Goal: Find specific page/section: Find specific page/section

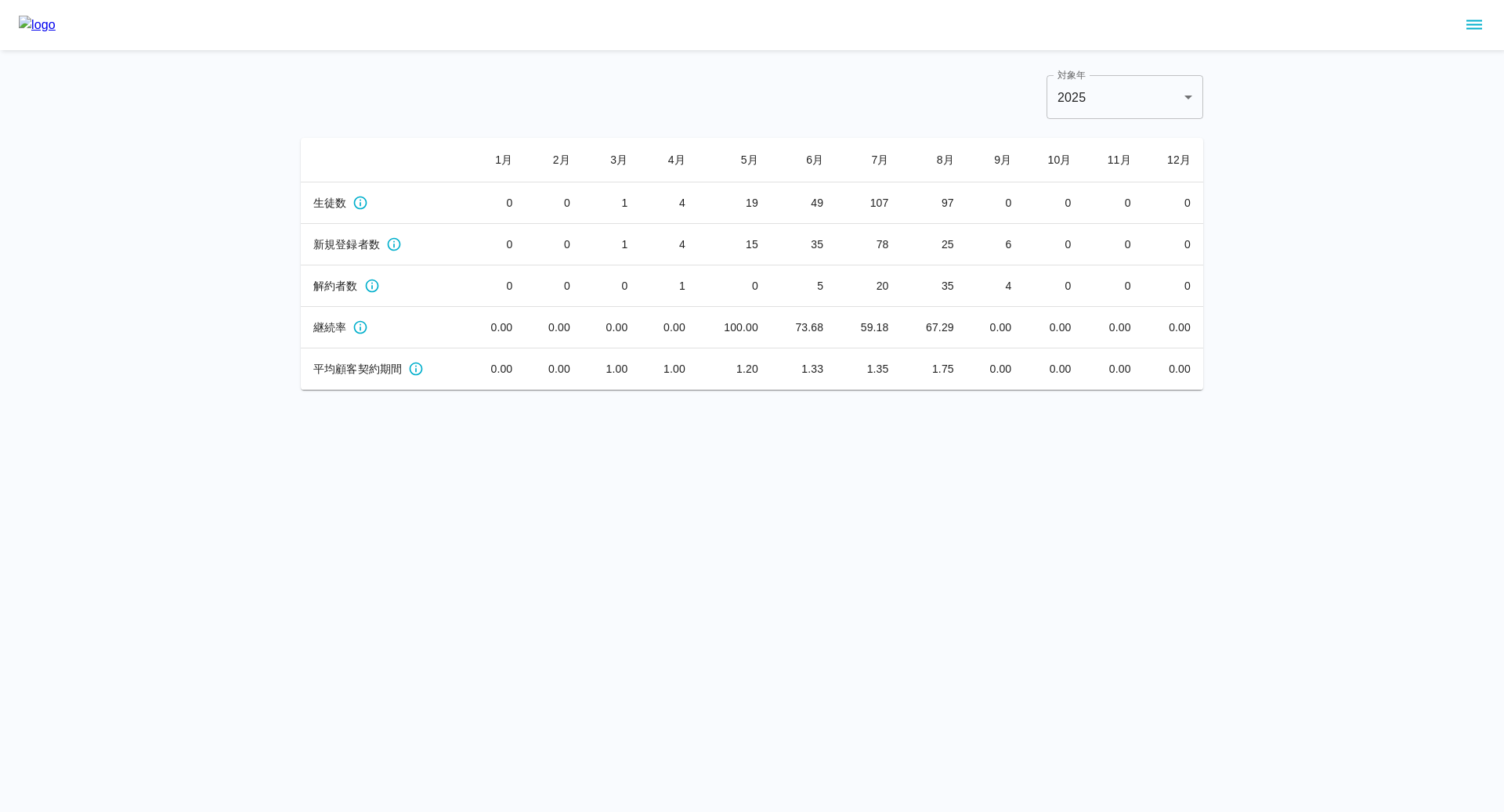
click at [1463, 25] on button "sidemenu" at bounding box center [1474, 25] width 27 height 27
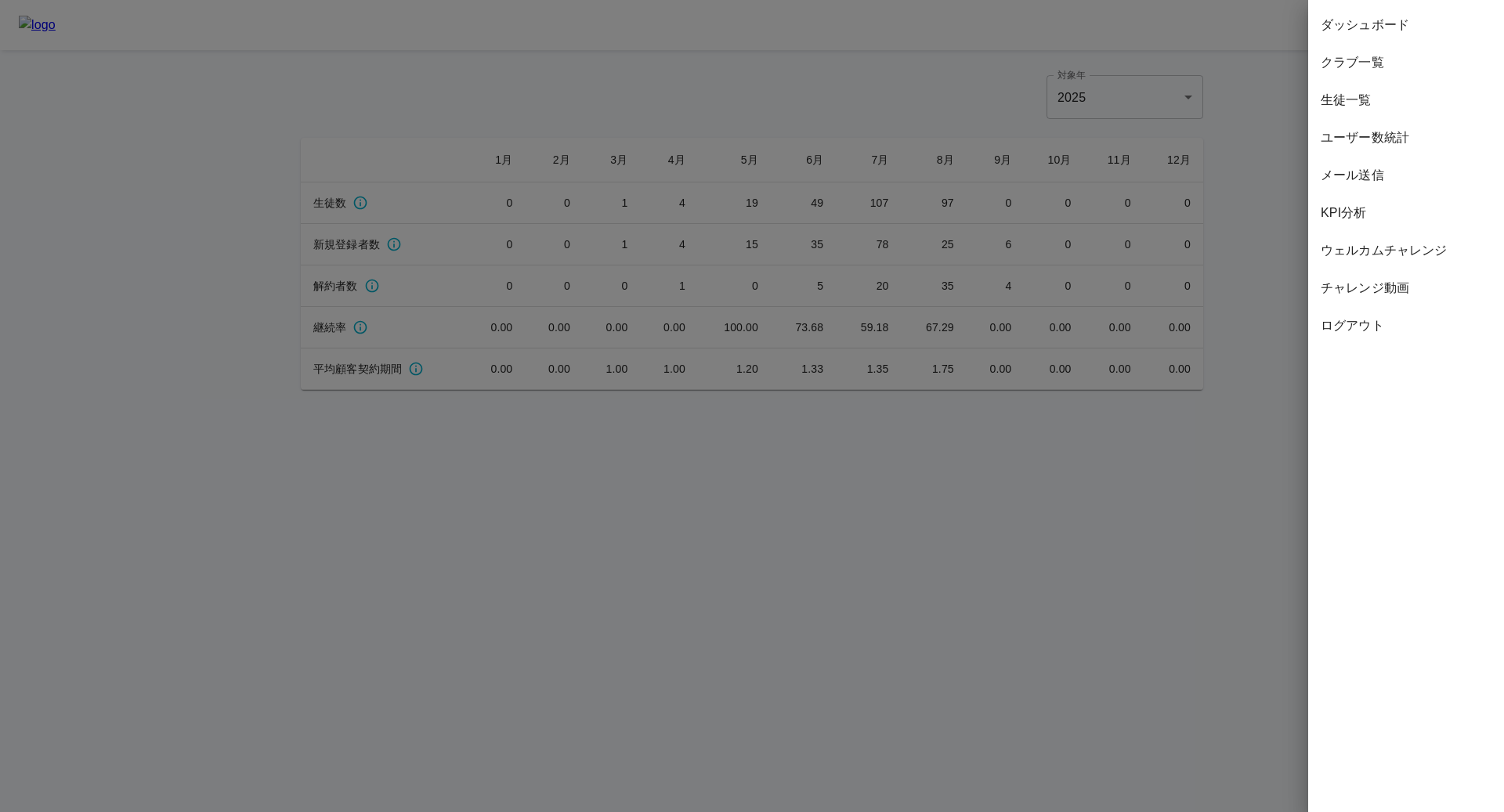
click at [1351, 136] on span "ユーザー数統計" at bounding box center [1405, 137] width 170 height 18
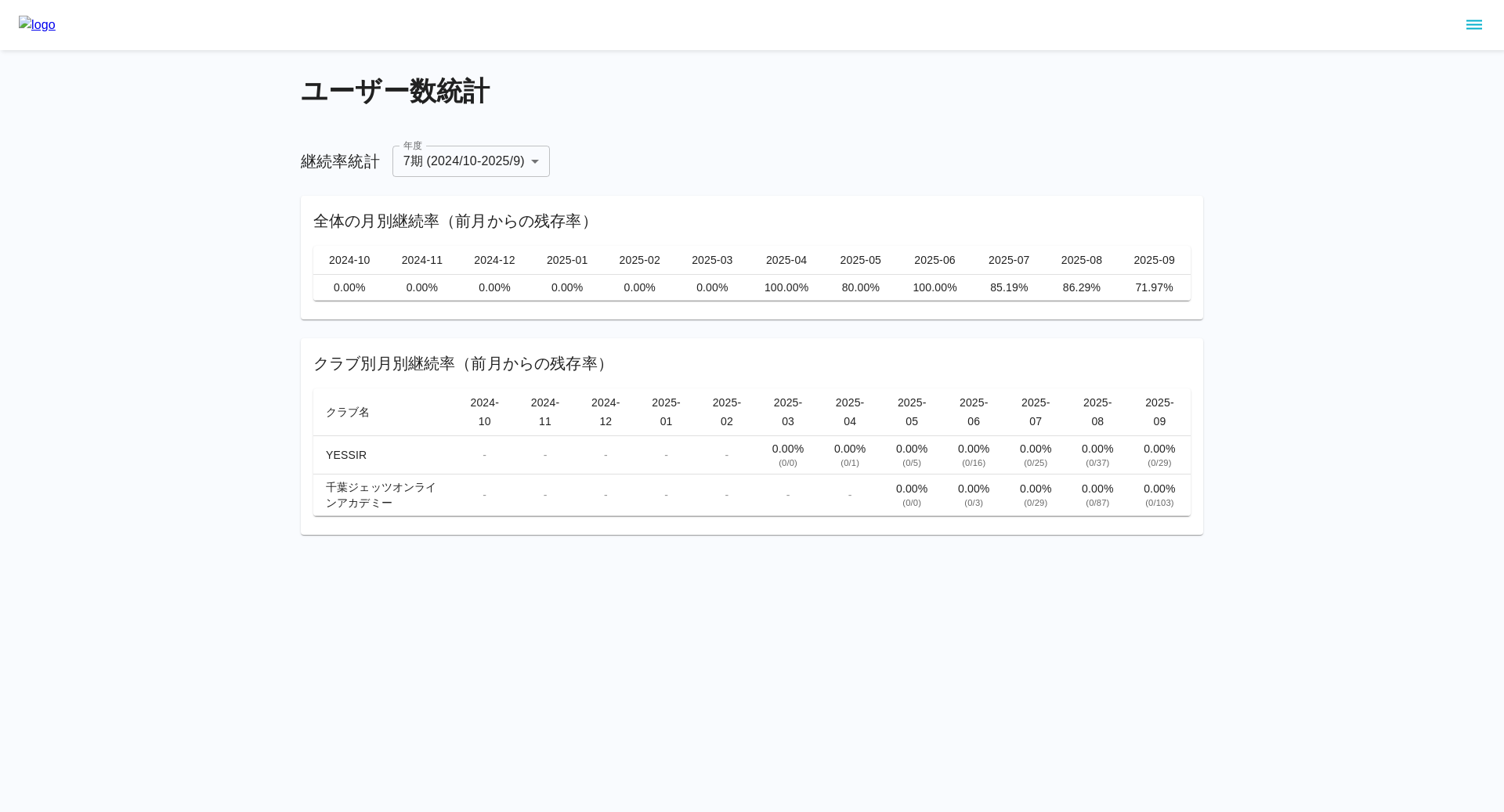
click at [1475, 31] on icon "sidemenu" at bounding box center [1474, 25] width 18 height 18
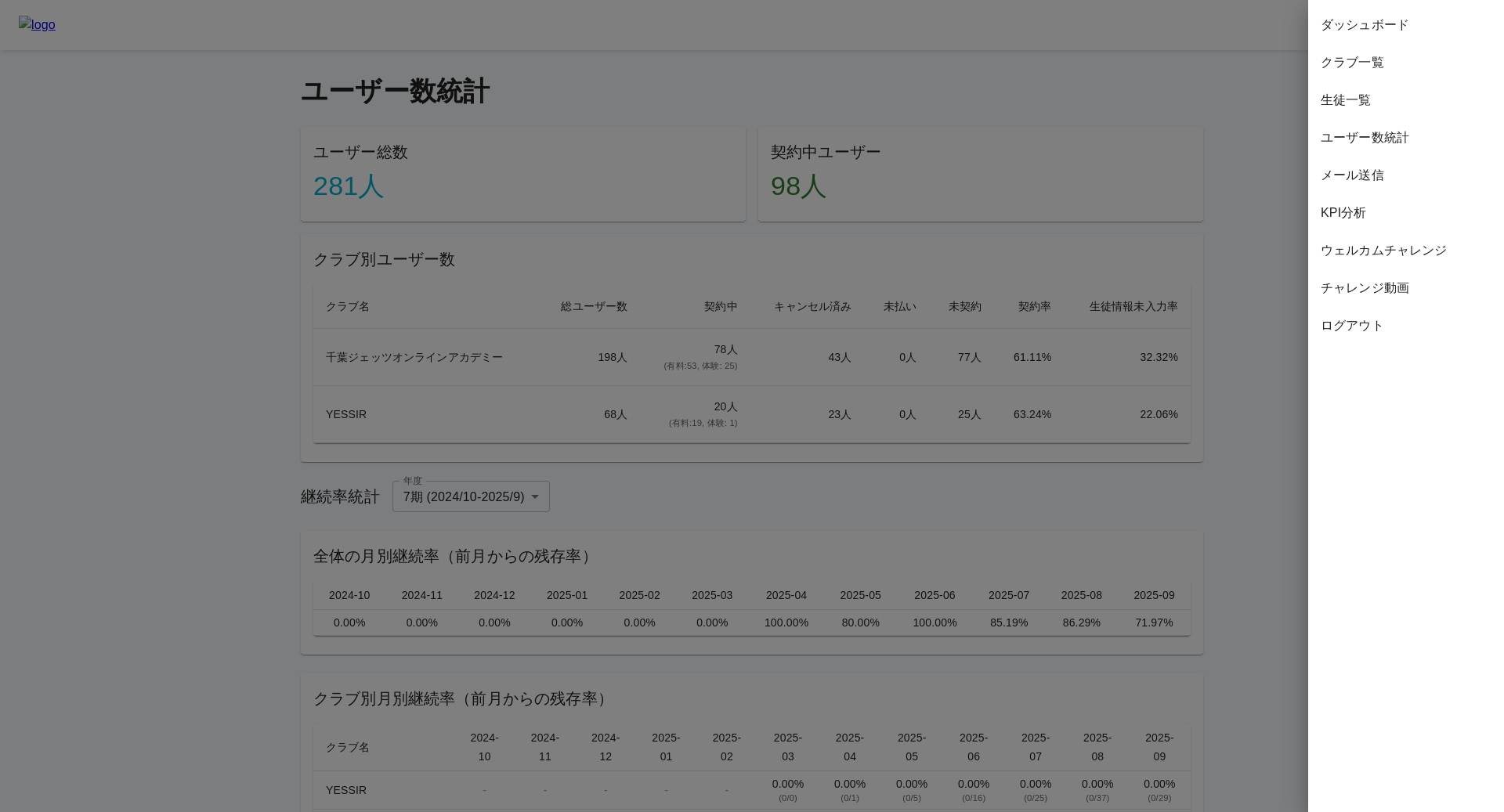
click at [818, 332] on div at bounding box center [752, 406] width 1504 height 812
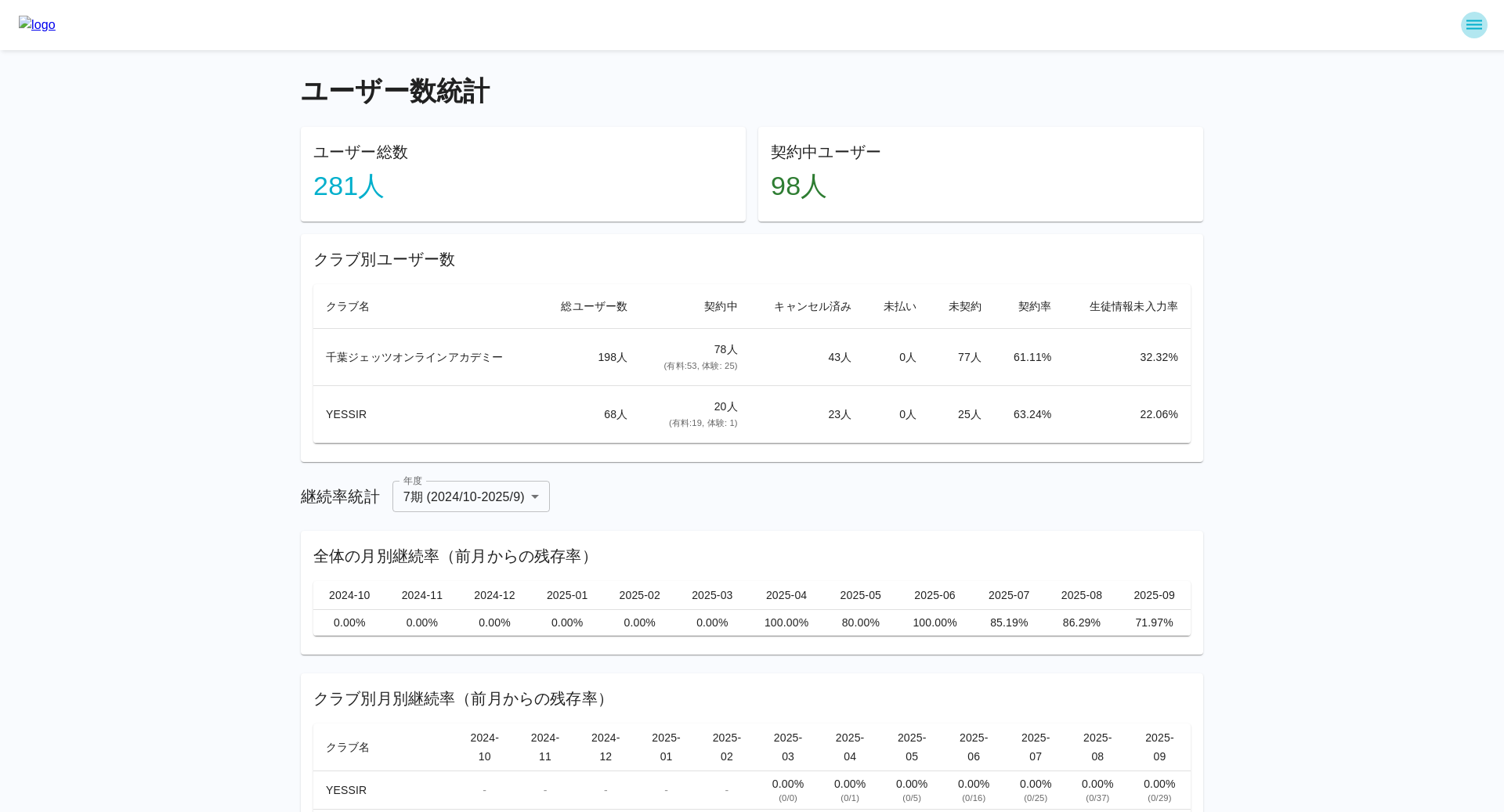
click at [1476, 24] on icon "sidemenu" at bounding box center [1474, 25] width 16 height 9
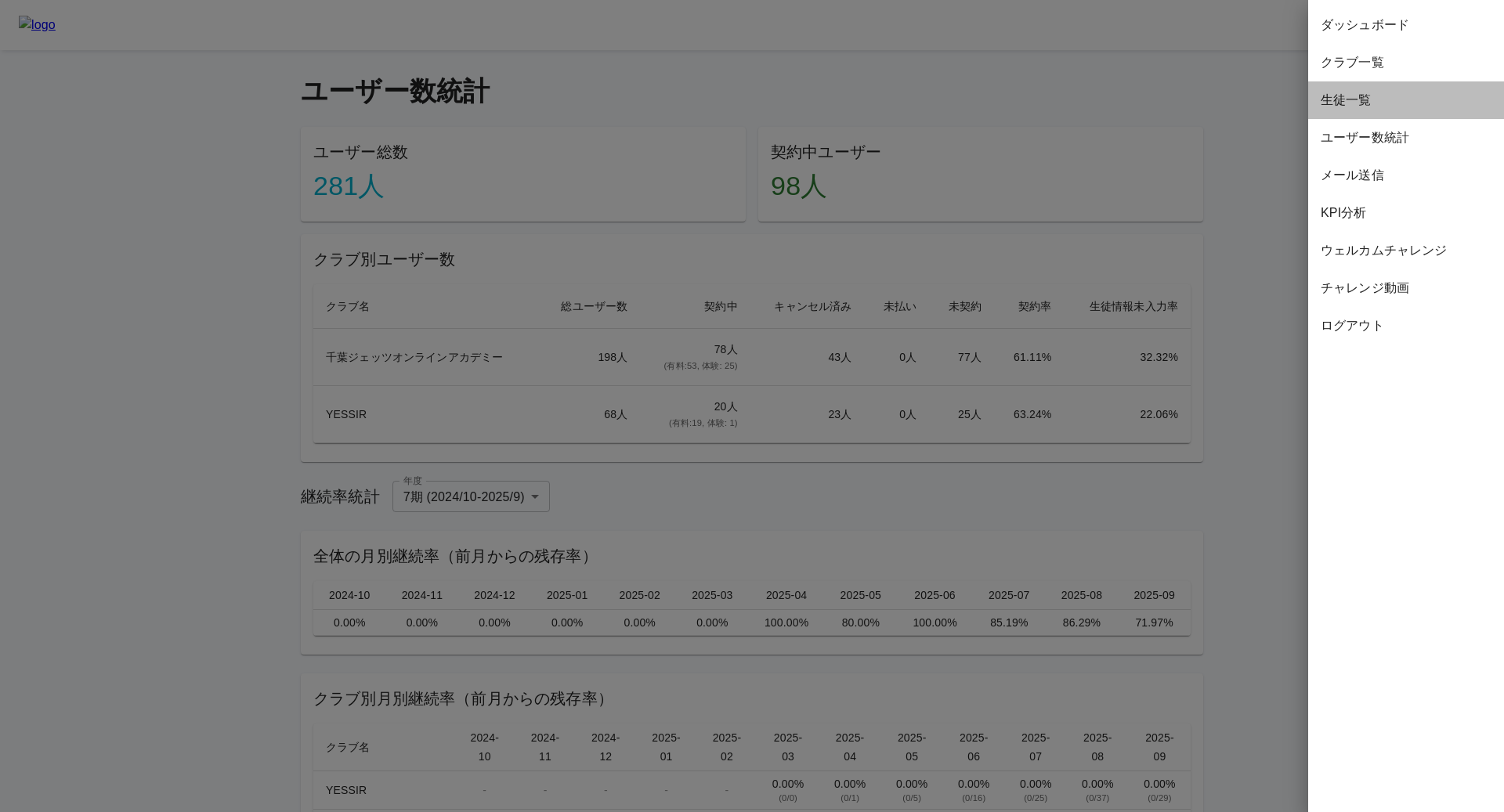
click at [1370, 96] on span "生徒一覧" at bounding box center [1405, 100] width 170 height 18
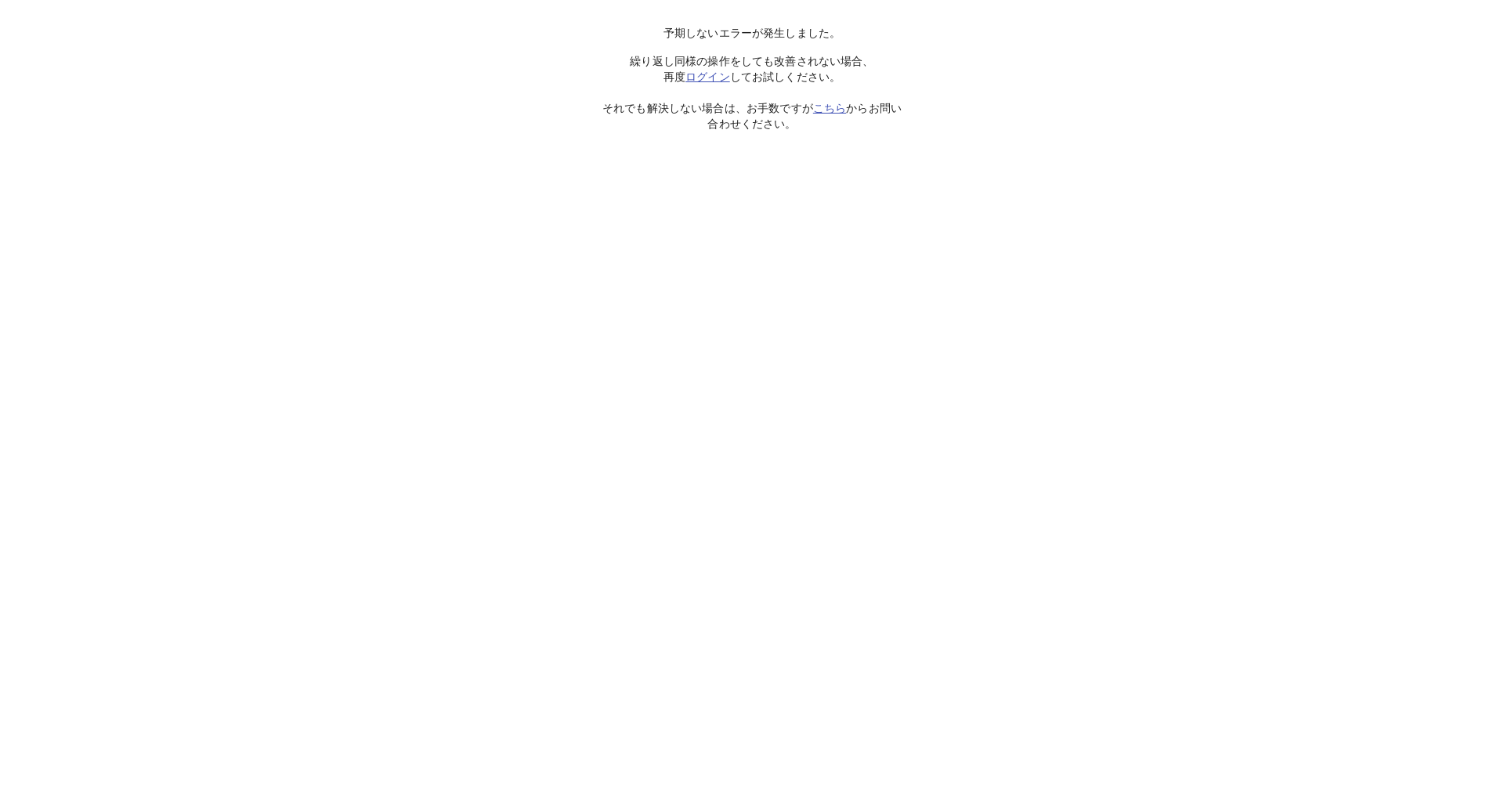
click at [705, 78] on link "ログイン" at bounding box center [707, 77] width 44 height 13
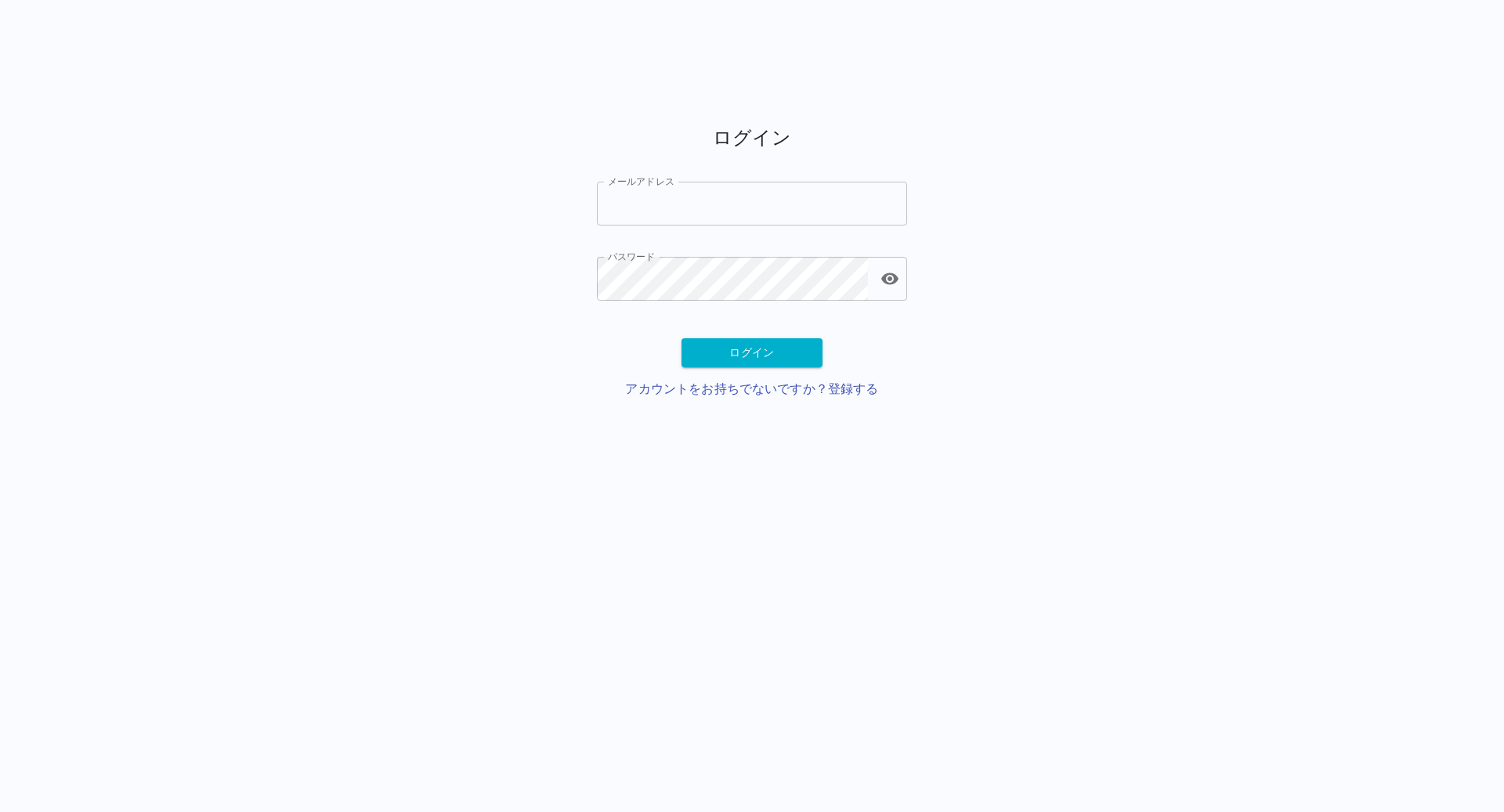
type input "**********"
click at [679, 211] on input "**********" at bounding box center [752, 203] width 310 height 44
click at [483, 295] on div "**********" at bounding box center [752, 218] width 1504 height 436
click at [719, 347] on button "ログイン" at bounding box center [752, 352] width 141 height 29
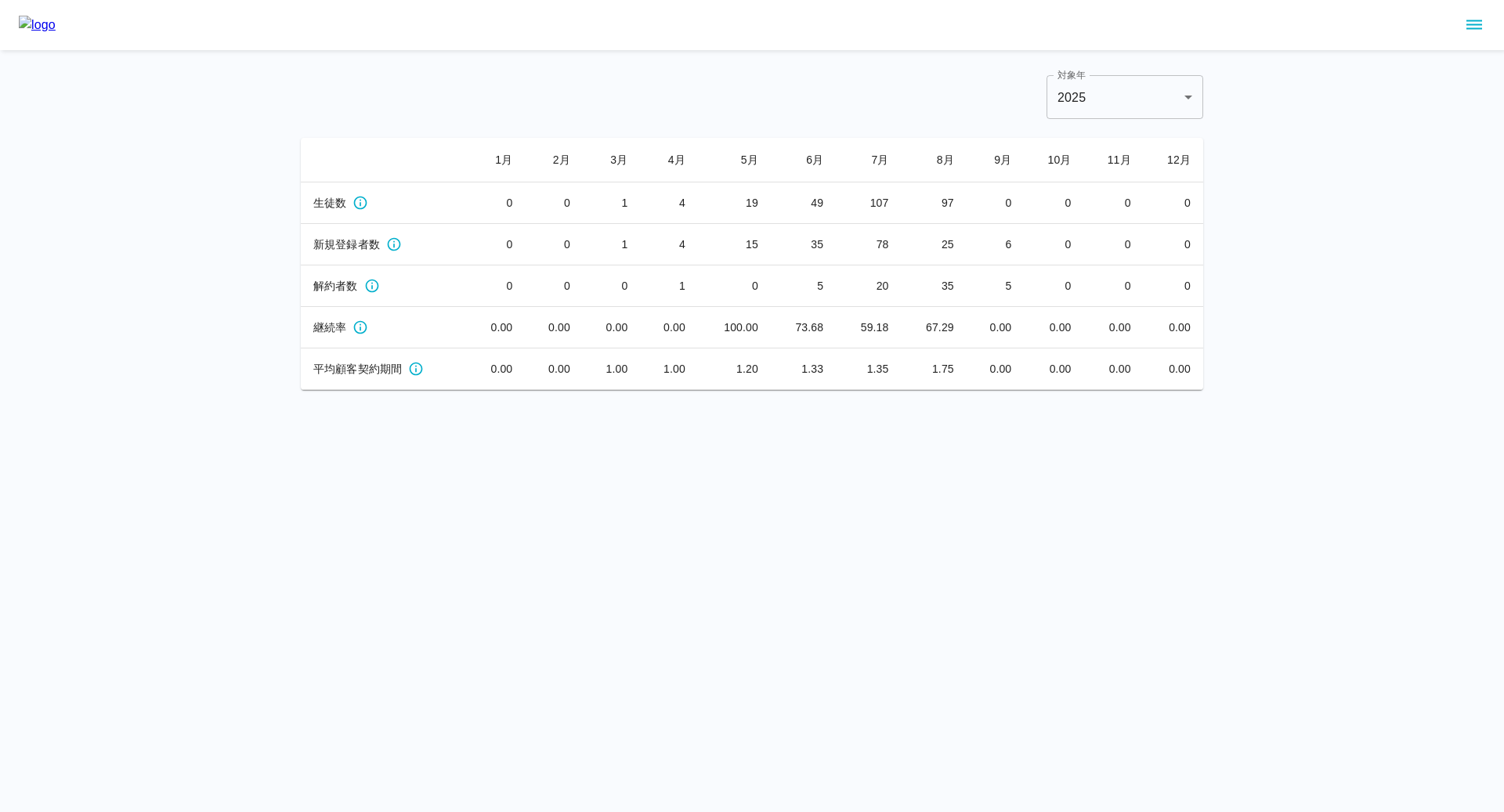
click at [1476, 34] on button "sidemenu" at bounding box center [1474, 25] width 27 height 27
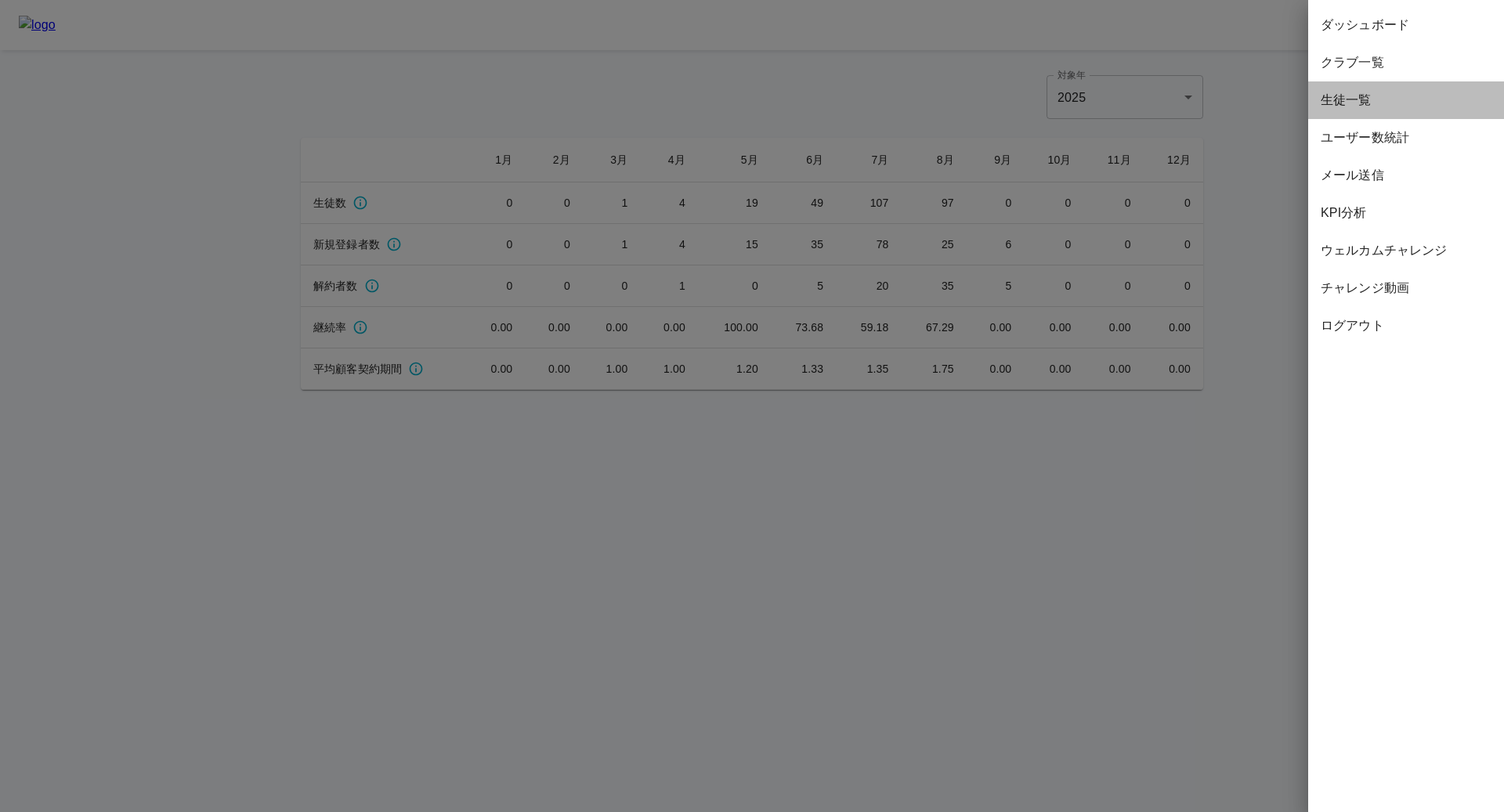
click at [1352, 104] on span "生徒一覧" at bounding box center [1405, 100] width 170 height 18
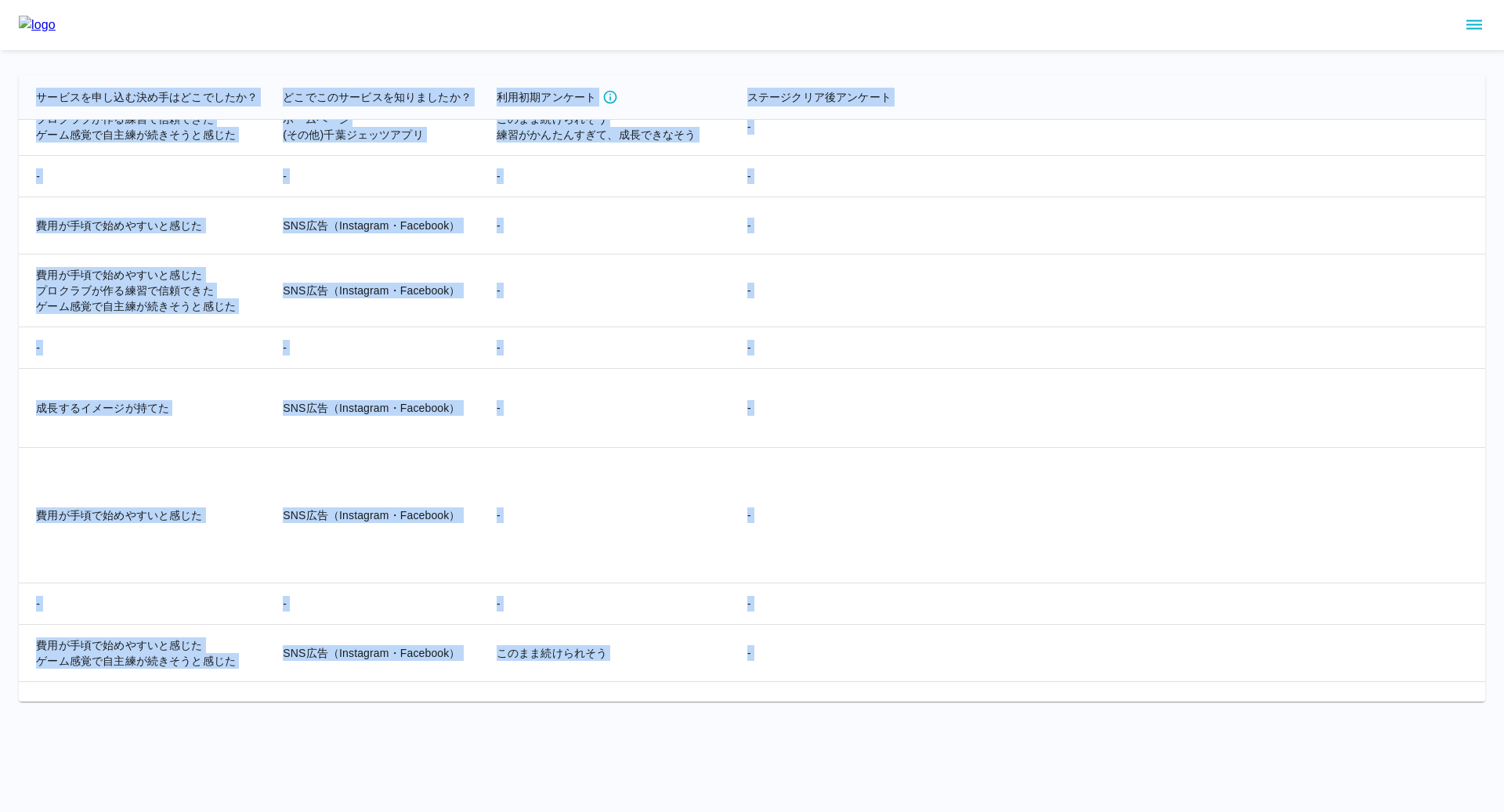
scroll to position [27841, 3780]
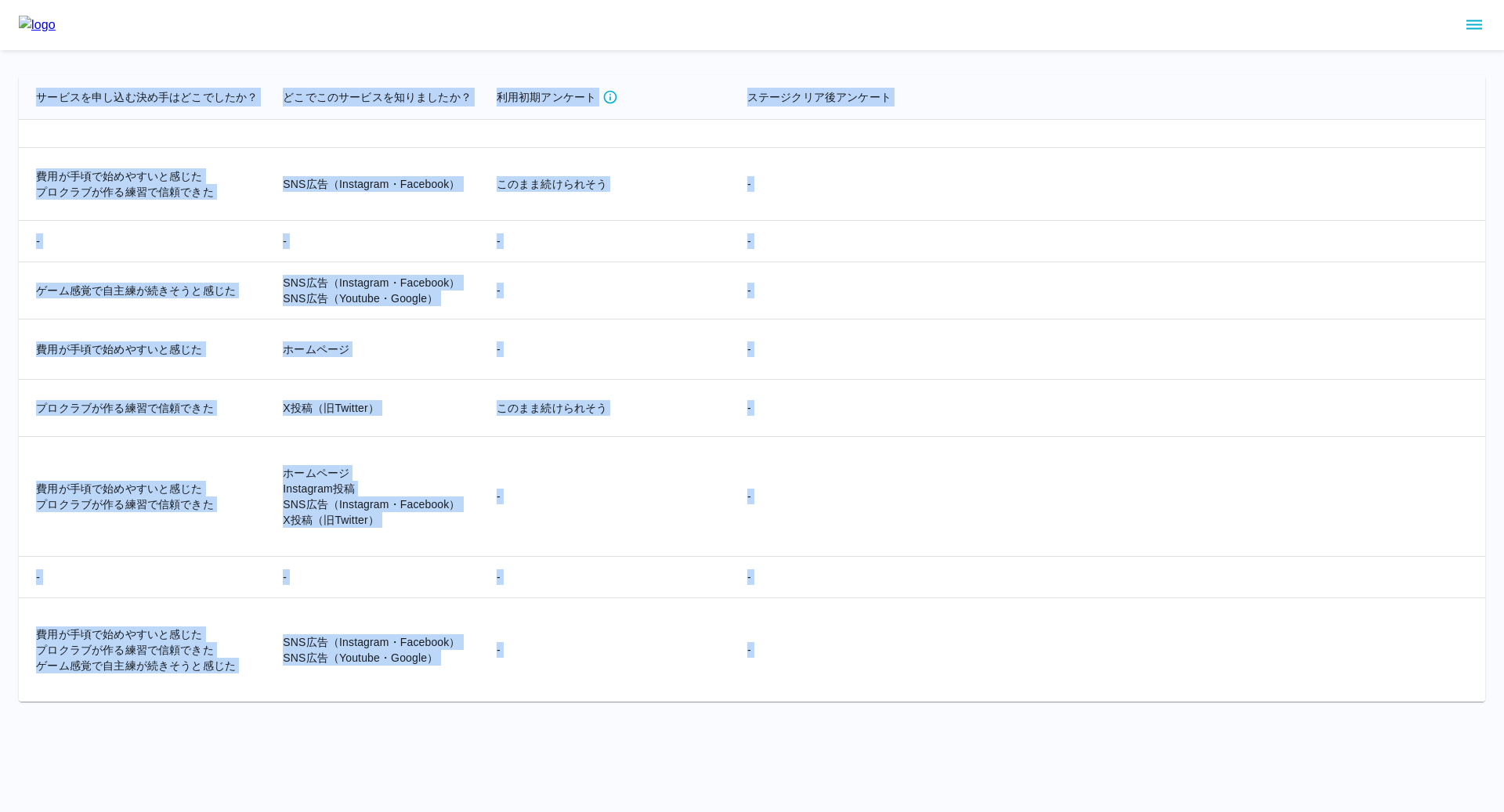
drag, startPoint x: 34, startPoint y: 99, endPoint x: 1355, endPoint y: 661, distance: 1435.6
copy table "loremip dolorsit ametco adip elitse doeiusmod tempori utlabor etdo magnaali en …"
